Goal: Task Accomplishment & Management: Manage account settings

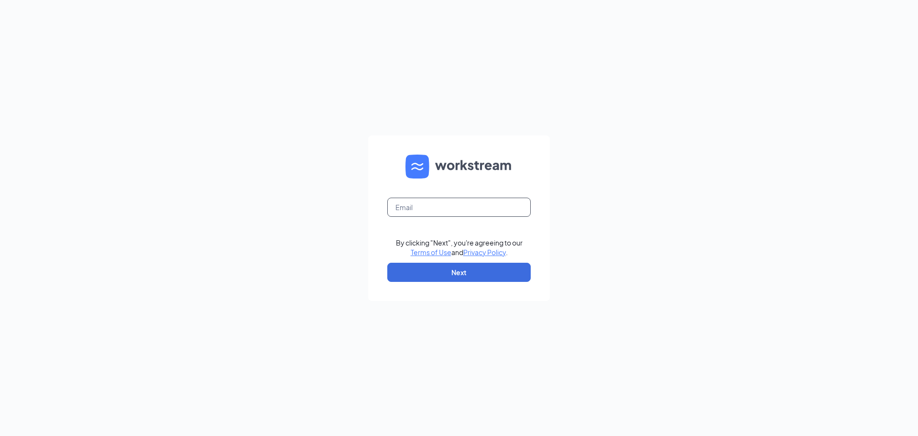
click at [430, 210] on input "text" at bounding box center [458, 207] width 143 height 19
type input "seyanku@yahoo.com"
click at [455, 275] on button "Next" at bounding box center [458, 272] width 143 height 19
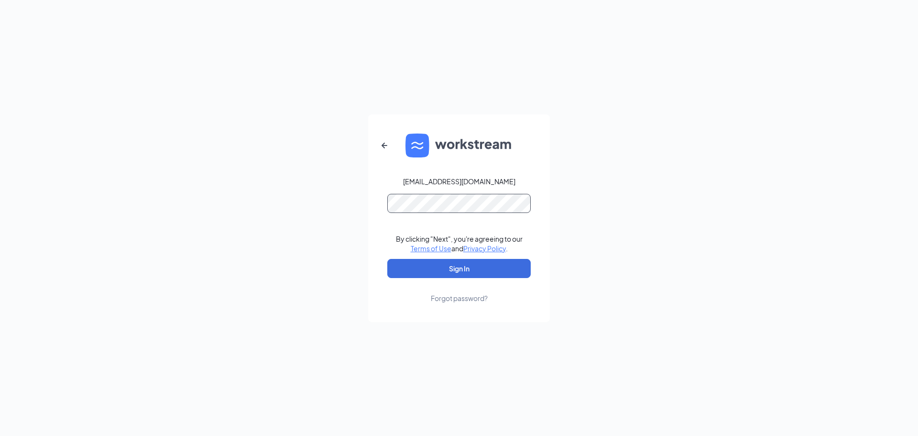
click at [387, 259] on button "Sign In" at bounding box center [458, 268] width 143 height 19
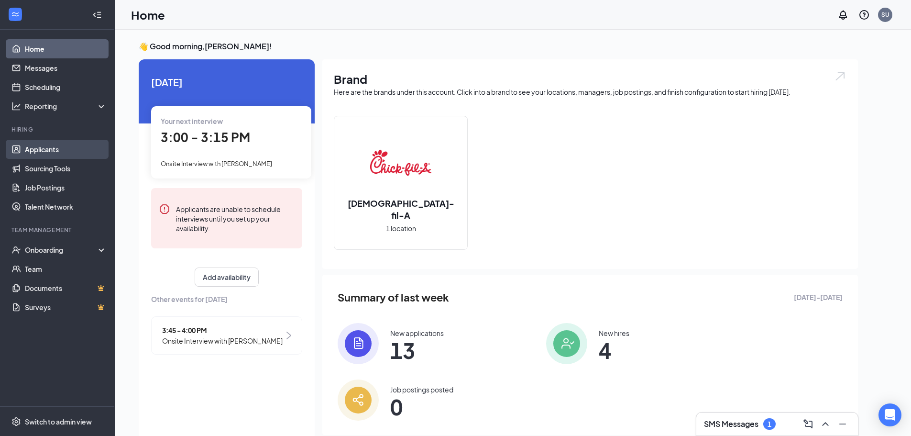
click at [45, 152] on link "Applicants" at bounding box center [66, 149] width 82 height 19
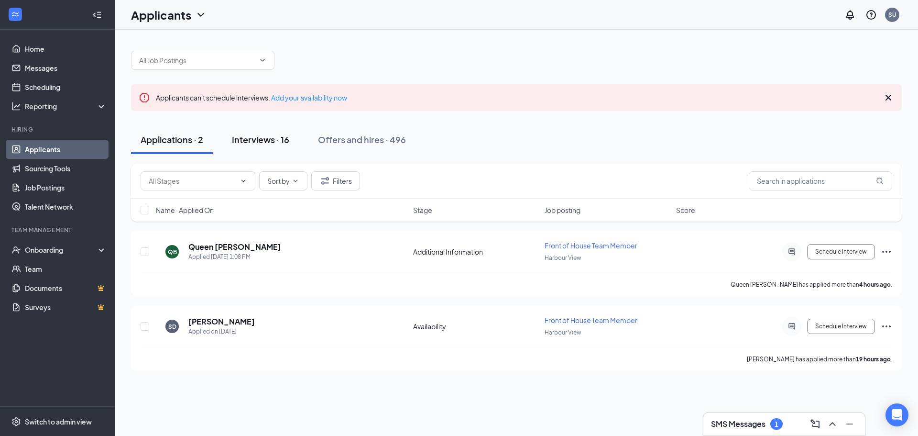
click at [258, 142] on div "Interviews · 16" at bounding box center [260, 139] width 57 height 12
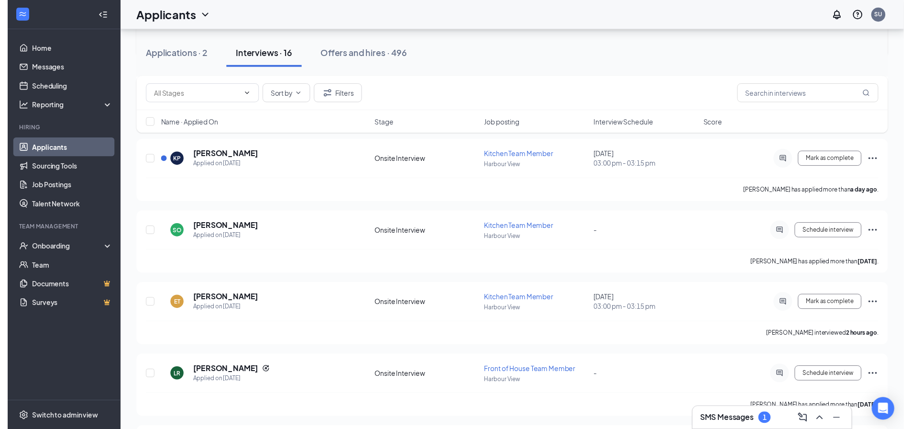
scroll to position [383, 0]
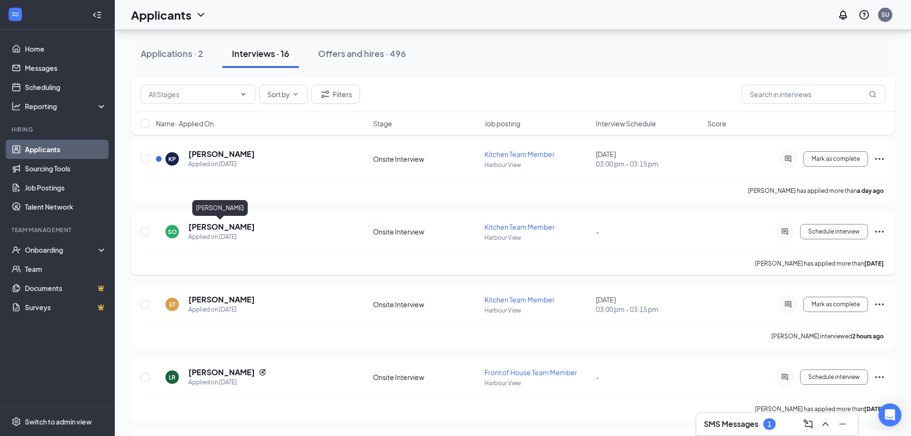
click at [214, 229] on h5 "[PERSON_NAME]" at bounding box center [221, 226] width 66 height 11
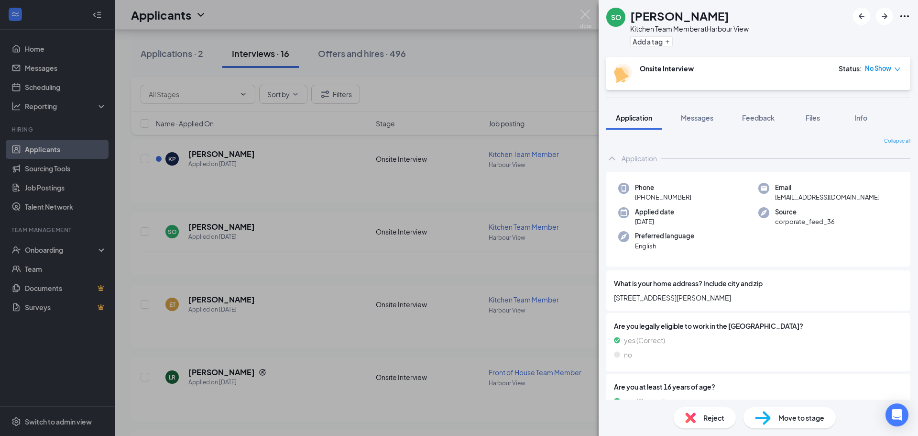
click at [878, 68] on span "No Show" at bounding box center [878, 69] width 26 height 10
click at [688, 419] on img at bounding box center [690, 417] width 11 height 11
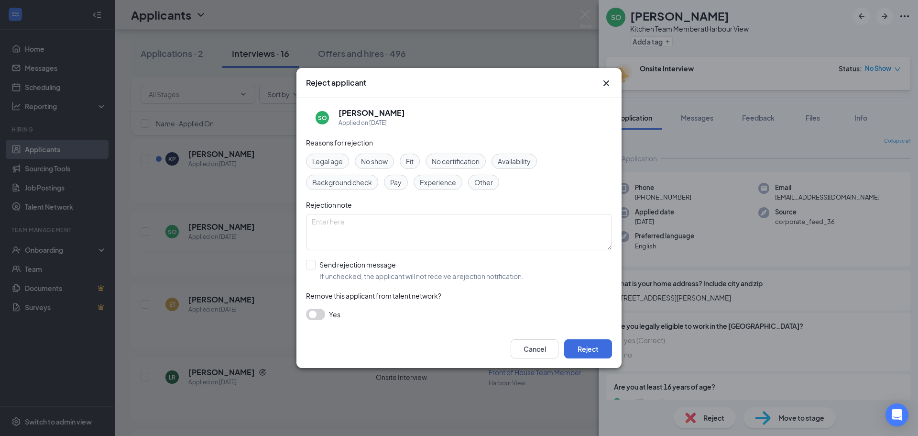
click at [374, 156] on span "No show" at bounding box center [374, 161] width 27 height 11
click at [375, 223] on textarea at bounding box center [459, 232] width 306 height 36
type textarea "no show-10/15/2025"
click at [311, 263] on input "Send rejection message If unchecked, the applicant will not receive a rejection…" at bounding box center [415, 270] width 218 height 21
checkbox input "true"
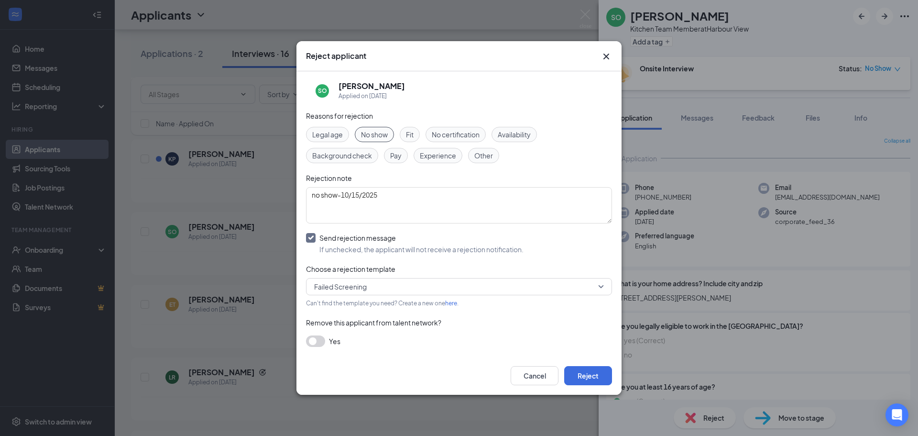
click at [342, 283] on span "Failed Screening" at bounding box center [340, 286] width 53 height 14
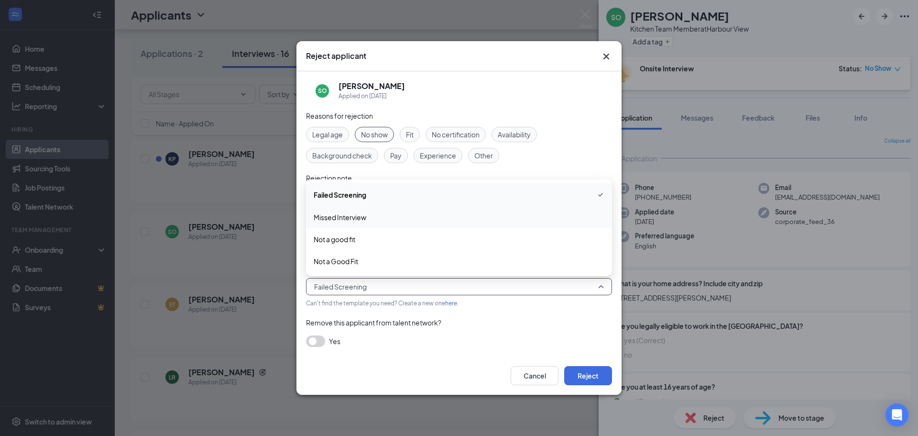
click at [342, 214] on span "Missed Interview" at bounding box center [340, 217] width 53 height 11
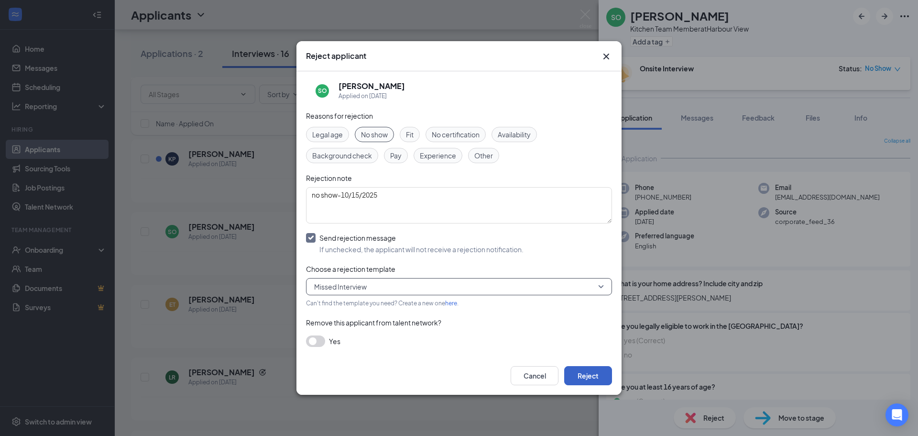
click at [603, 377] on button "Reject" at bounding box center [588, 375] width 48 height 19
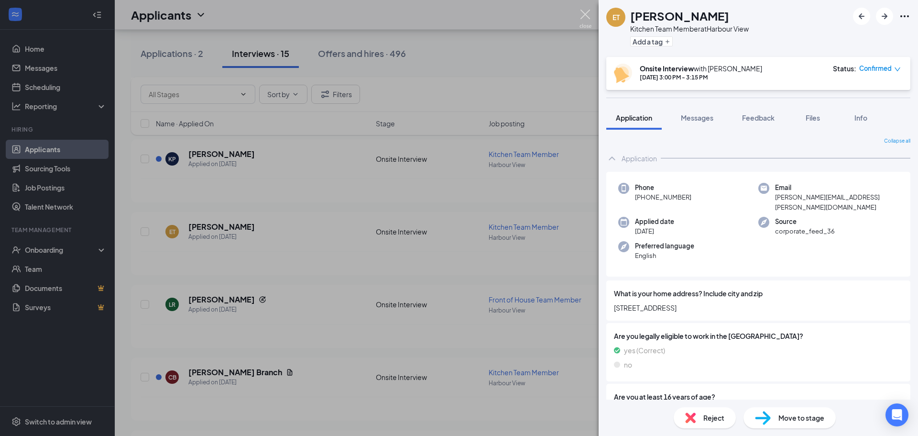
click at [585, 12] on img at bounding box center [586, 19] width 12 height 19
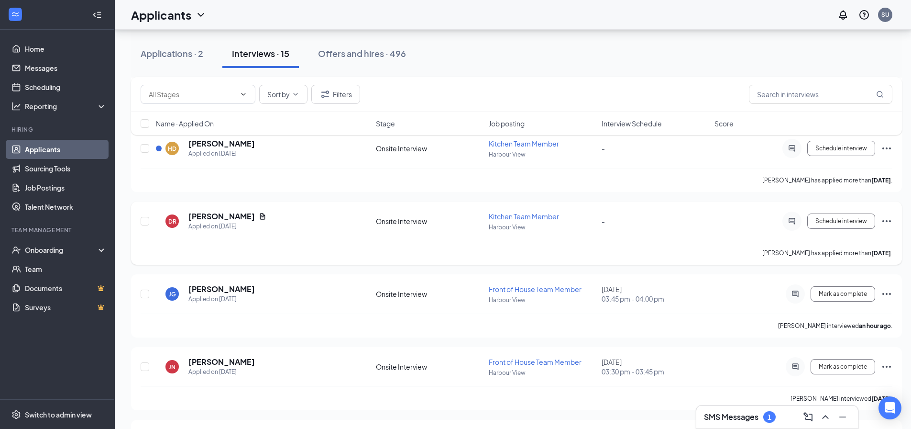
scroll to position [895, 0]
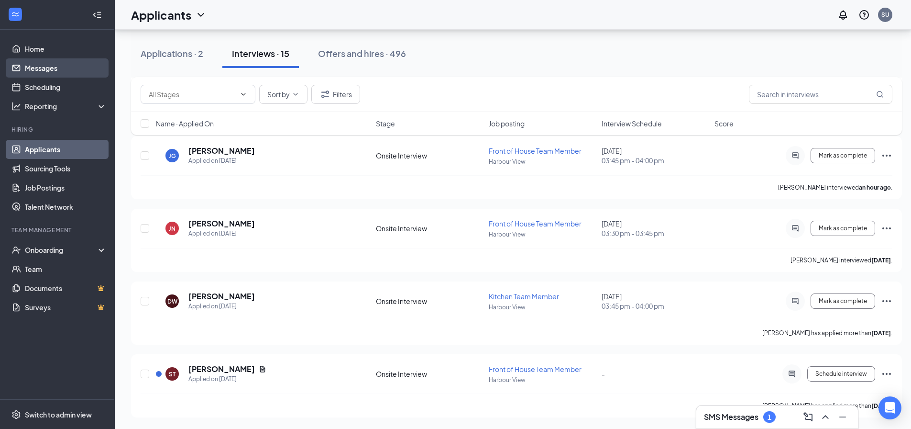
click at [33, 61] on link "Messages" at bounding box center [66, 67] width 82 height 19
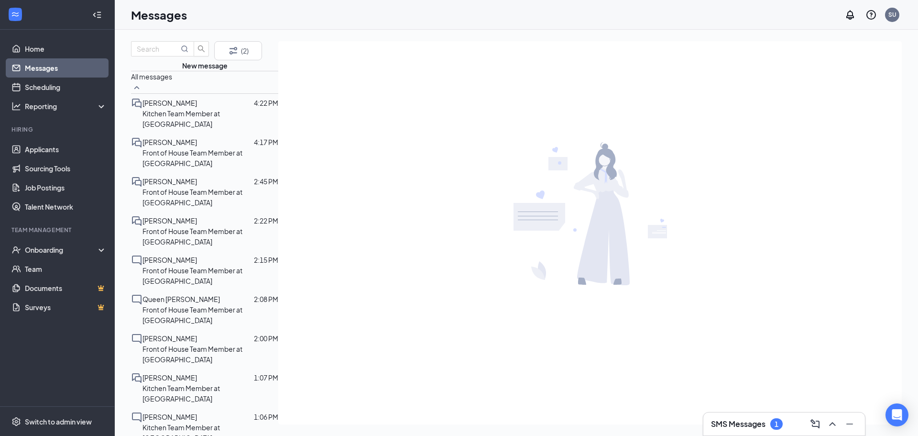
scroll to position [119, 0]
click at [176, 54] on input "text" at bounding box center [158, 49] width 42 height 11
type input "ash"
click at [176, 94] on div "All messages" at bounding box center [204, 82] width 147 height 23
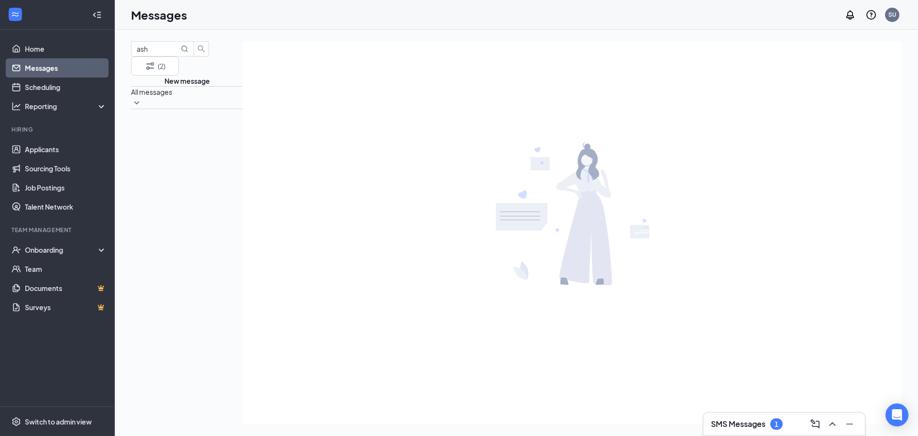
click at [176, 109] on div "All messages" at bounding box center [187, 97] width 112 height 23
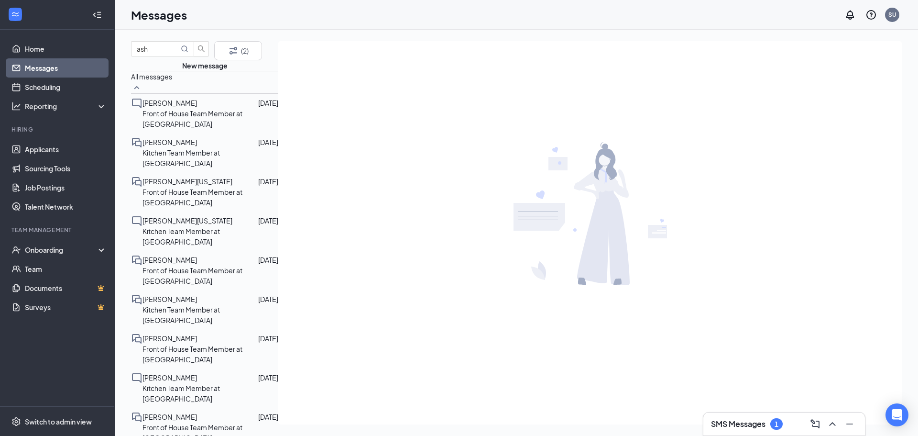
click at [175, 107] on span "[PERSON_NAME]" at bounding box center [170, 103] width 55 height 9
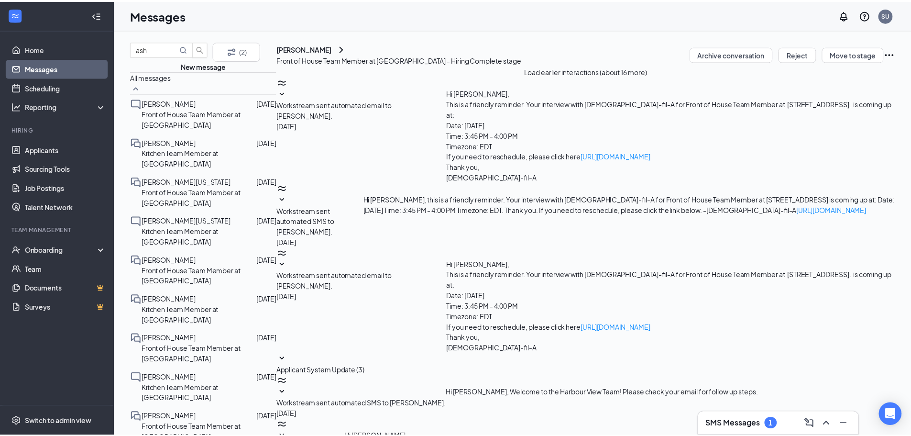
scroll to position [231, 0]
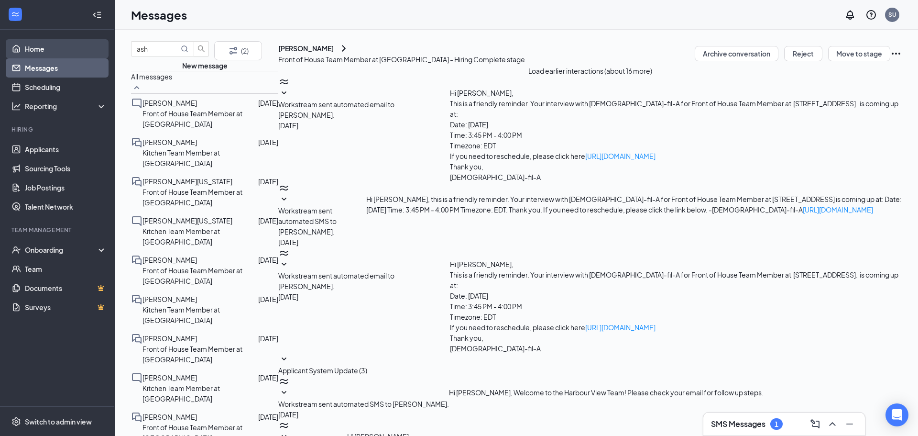
click at [29, 49] on link "Home" at bounding box center [66, 48] width 82 height 19
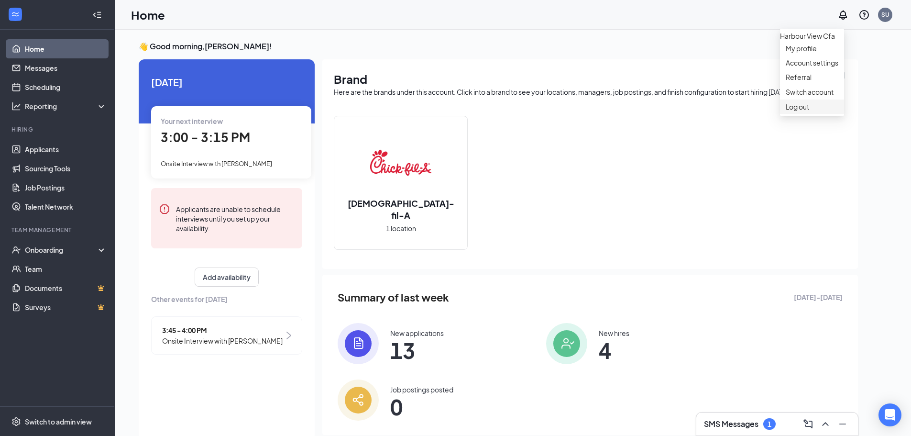
click at [790, 111] on div "Log out" at bounding box center [812, 107] width 53 height 10
